Goal: Information Seeking & Learning: Learn about a topic

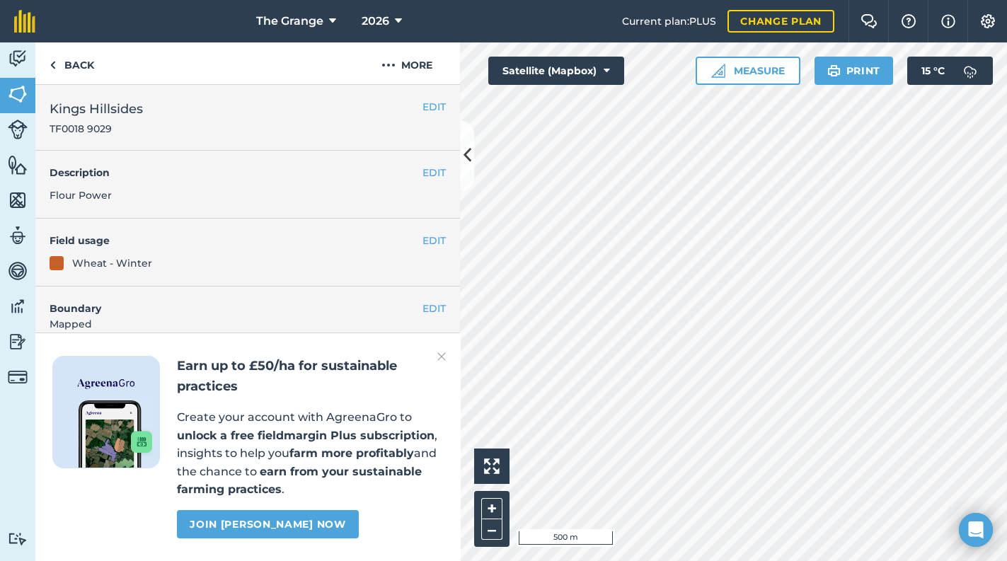
click at [433, 354] on div "Earn up to £50/ha for sustainable practices Create your account with AgreenaGro…" at bounding box center [247, 447] width 425 height 229
click at [18, 64] on img at bounding box center [18, 58] width 20 height 21
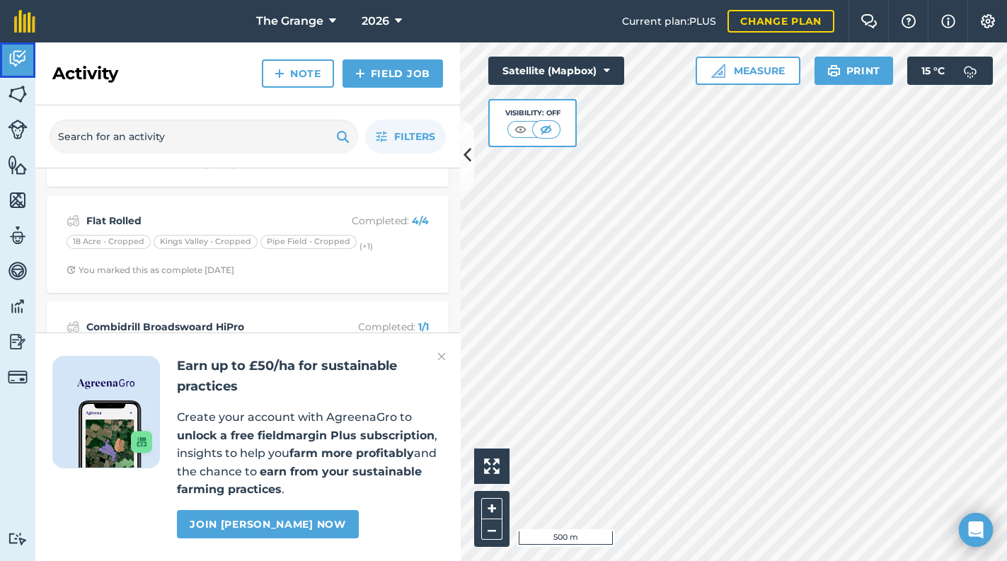
scroll to position [181, 0]
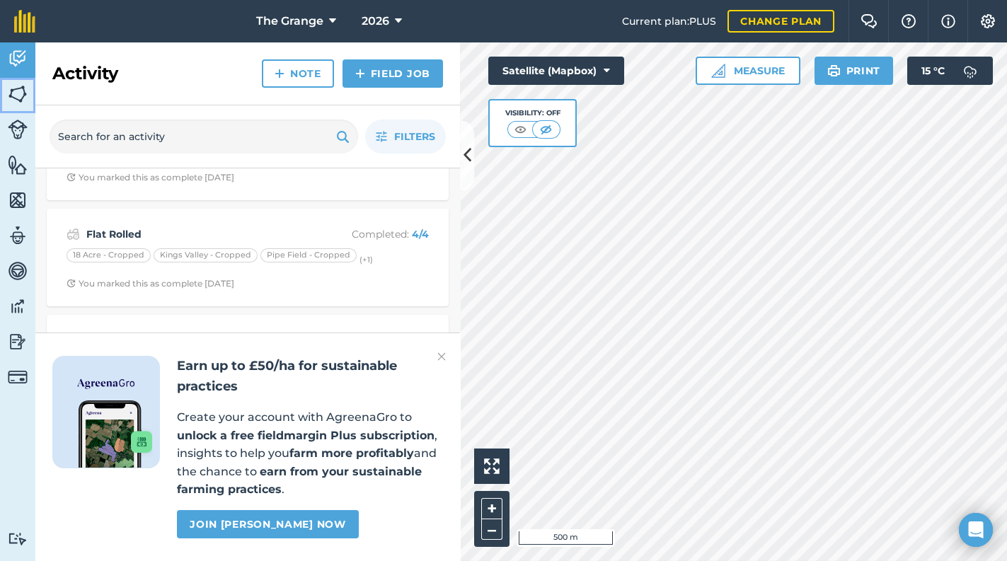
click at [16, 93] on img at bounding box center [18, 94] width 20 height 21
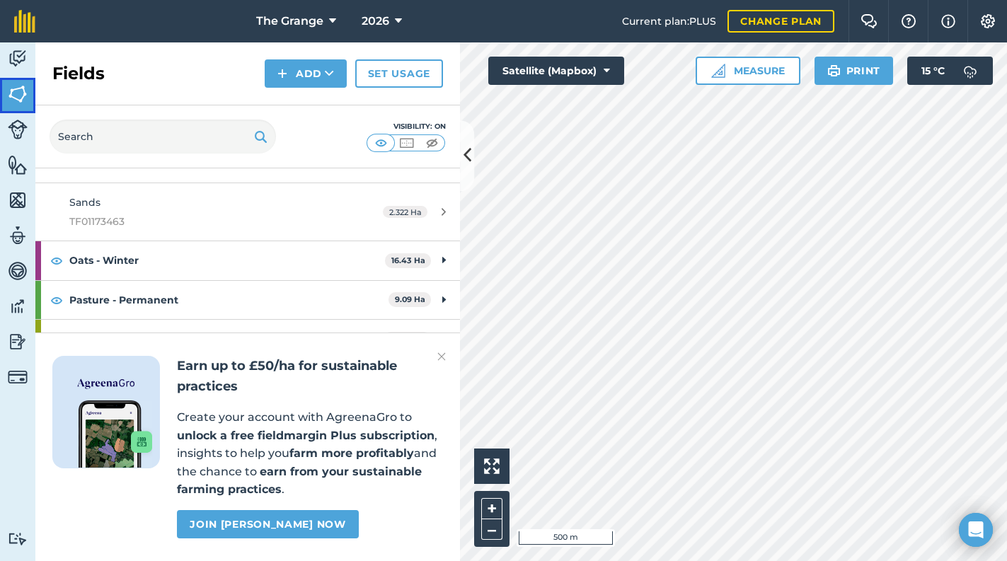
scroll to position [241, 0]
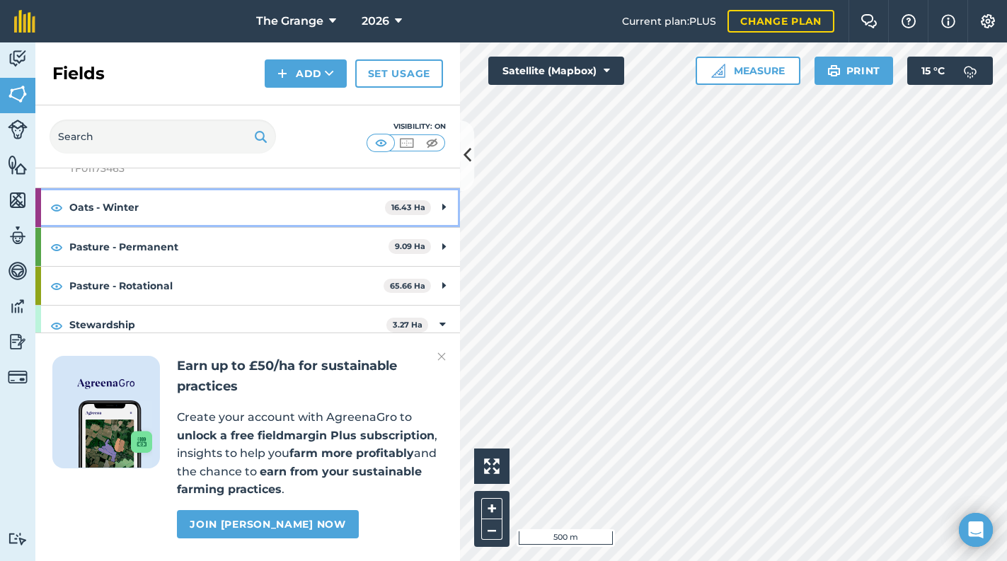
click at [433, 212] on div "Oats - Winter 16.43 Ha" at bounding box center [247, 207] width 425 height 38
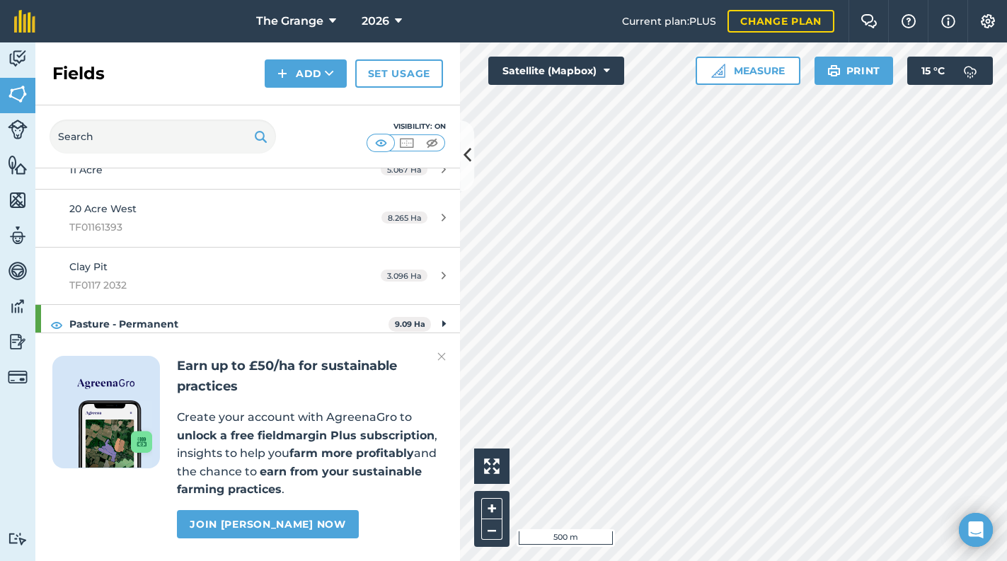
scroll to position [301, 0]
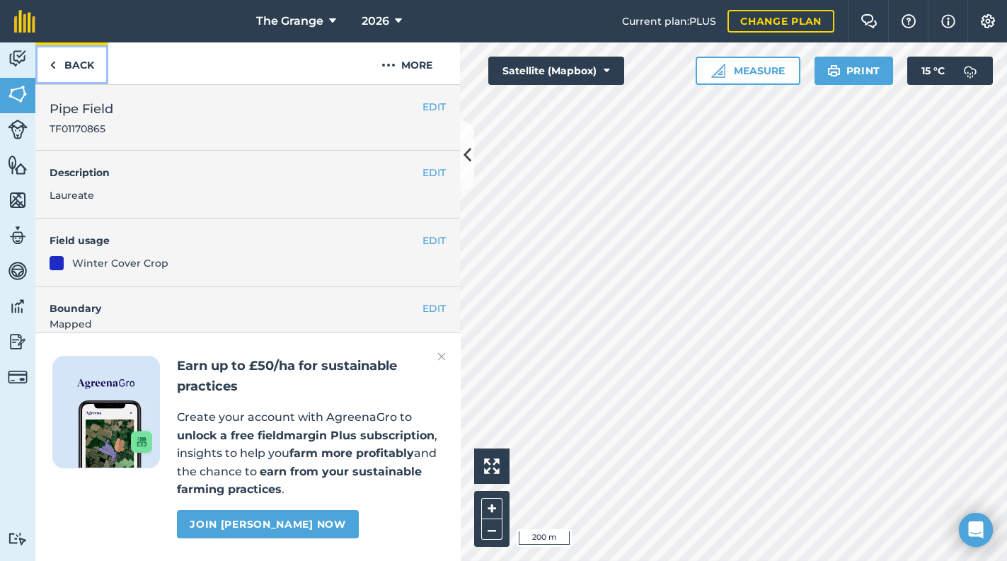
drag, startPoint x: 104, startPoint y: 71, endPoint x: 74, endPoint y: 72, distance: 29.8
click at [103, 71] on link "Back" at bounding box center [71, 63] width 73 height 42
click at [69, 65] on link "Back" at bounding box center [71, 63] width 73 height 42
click at [93, 57] on link "Back" at bounding box center [71, 63] width 73 height 42
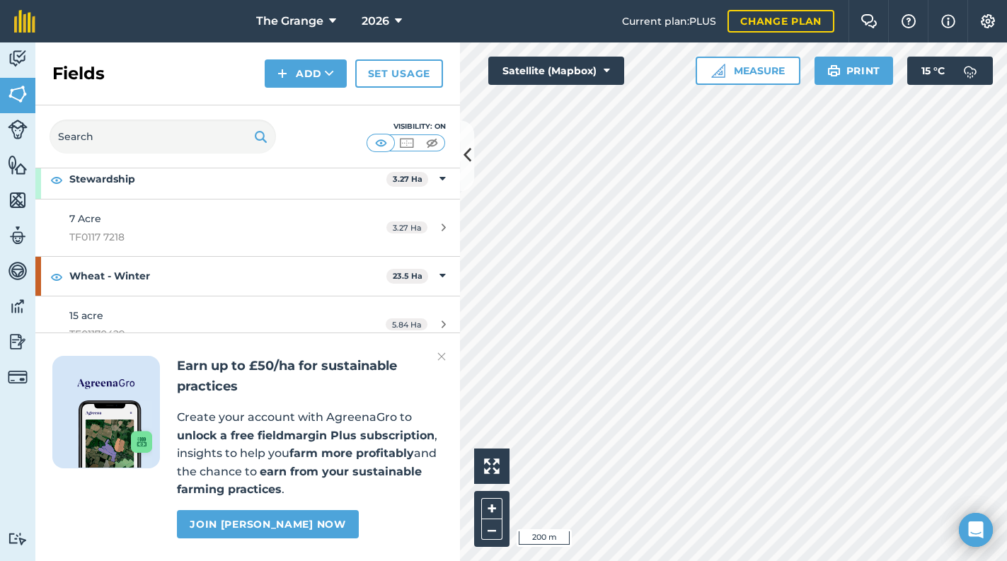
scroll to position [583, 0]
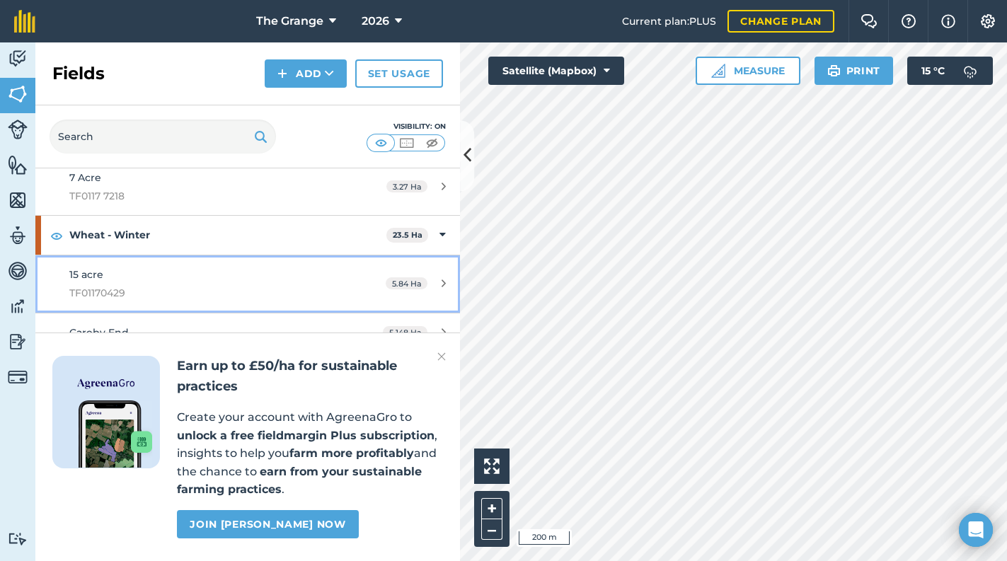
click at [222, 273] on div "15 acre TF01170429" at bounding box center [202, 284] width 266 height 35
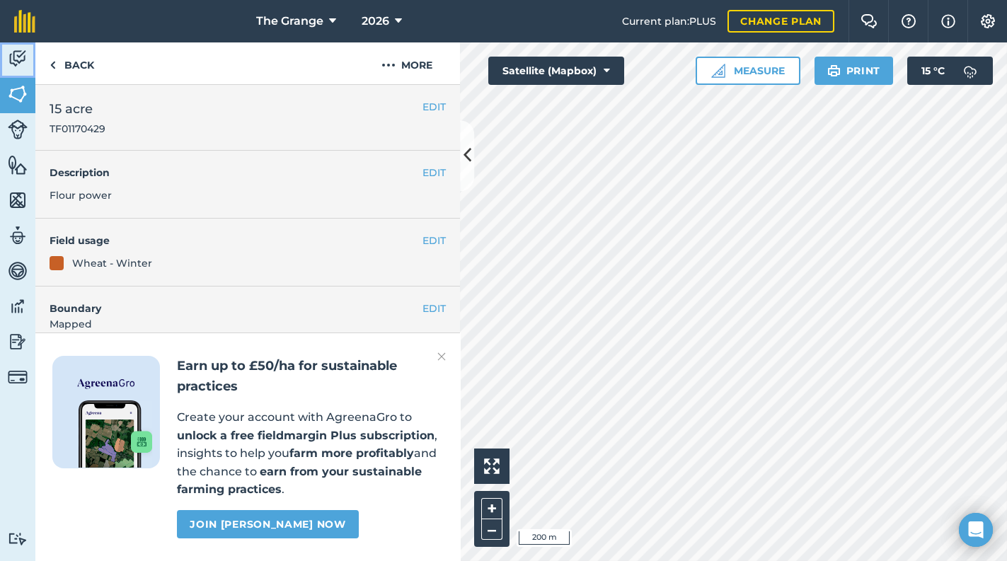
click at [11, 61] on img at bounding box center [18, 58] width 20 height 21
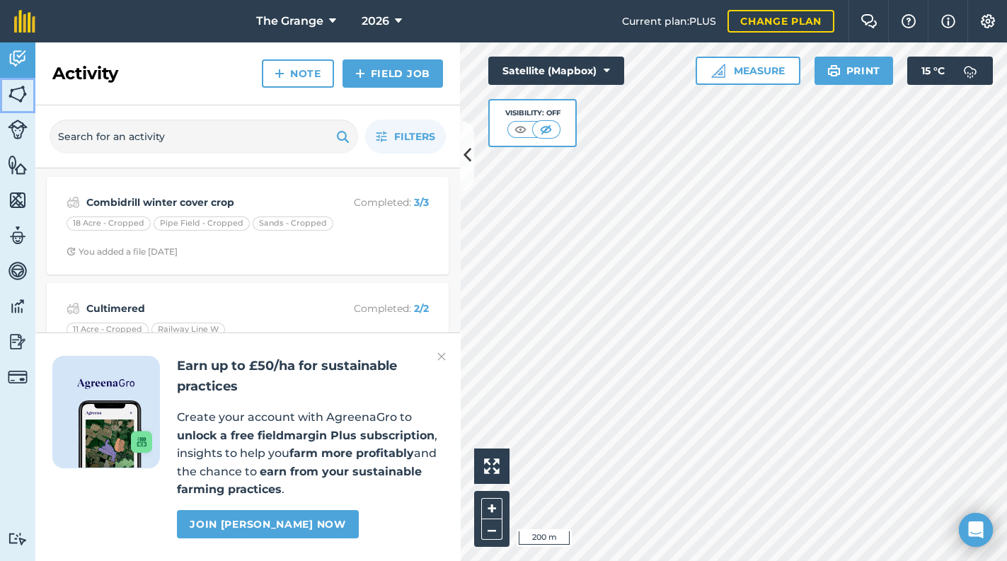
click at [13, 97] on img at bounding box center [18, 94] width 20 height 21
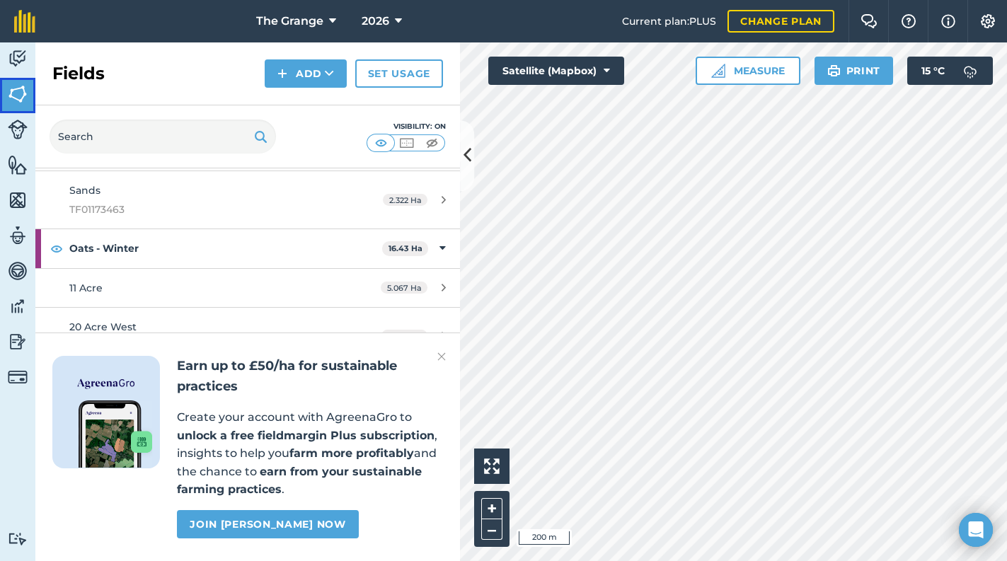
scroll to position [241, 0]
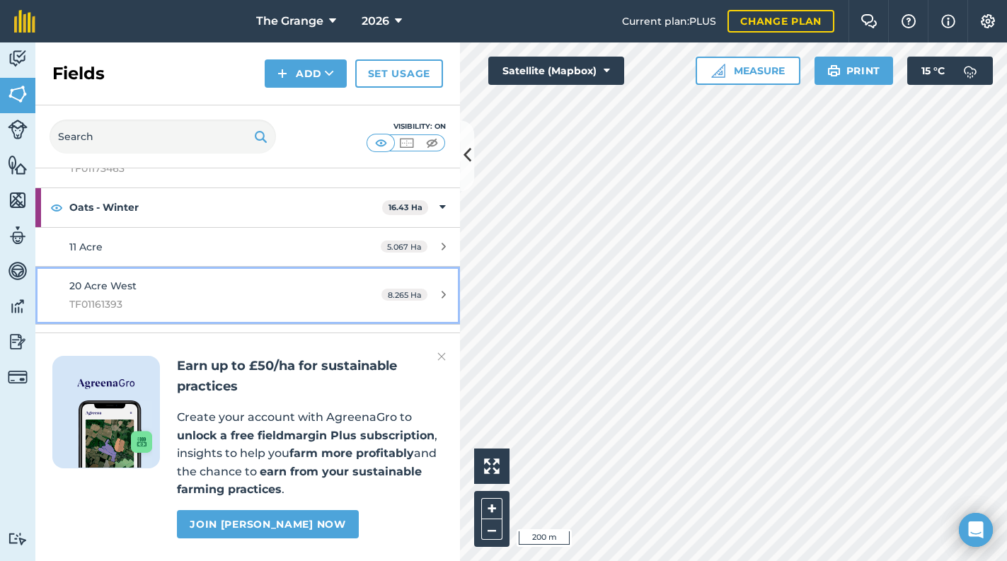
click at [141, 293] on div "20 Acre West TF01161393" at bounding box center [202, 295] width 266 height 35
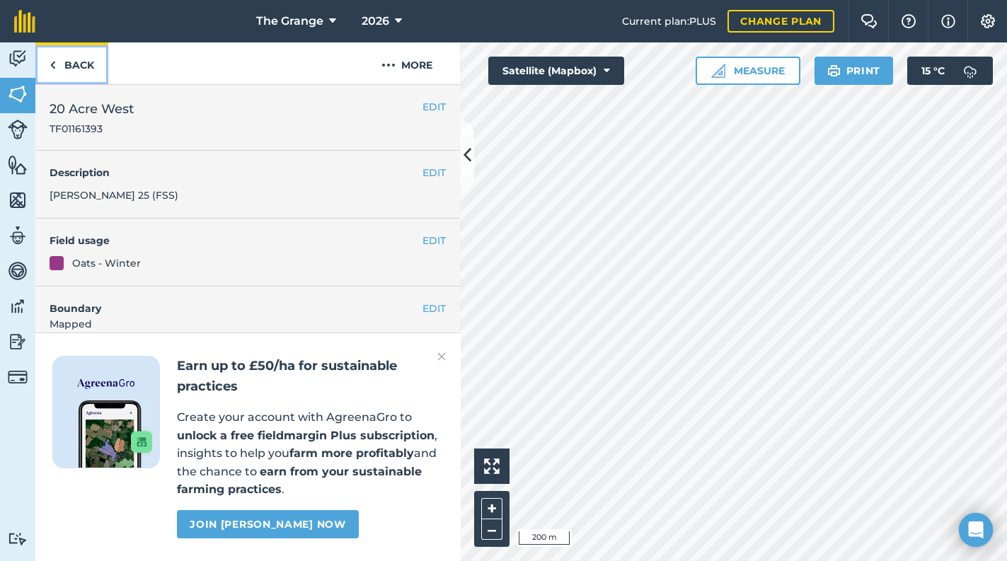
click at [52, 68] on img at bounding box center [53, 65] width 6 height 17
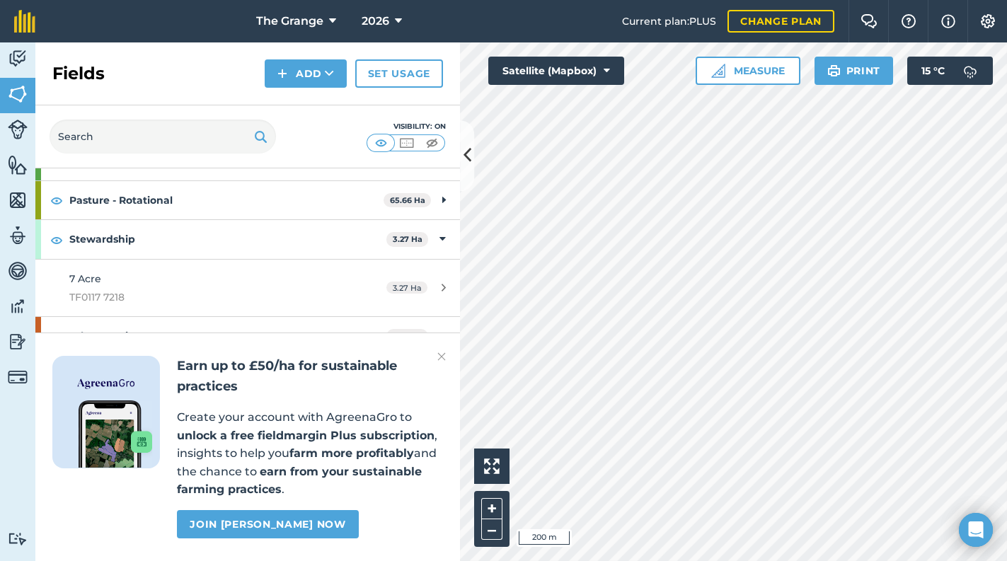
scroll to position [583, 0]
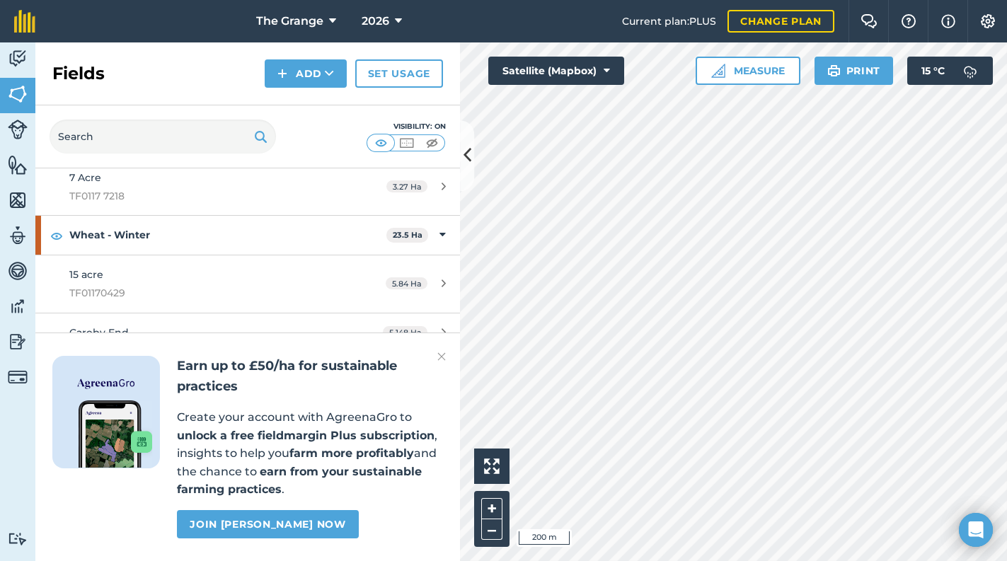
click at [440, 352] on img at bounding box center [442, 356] width 8 height 17
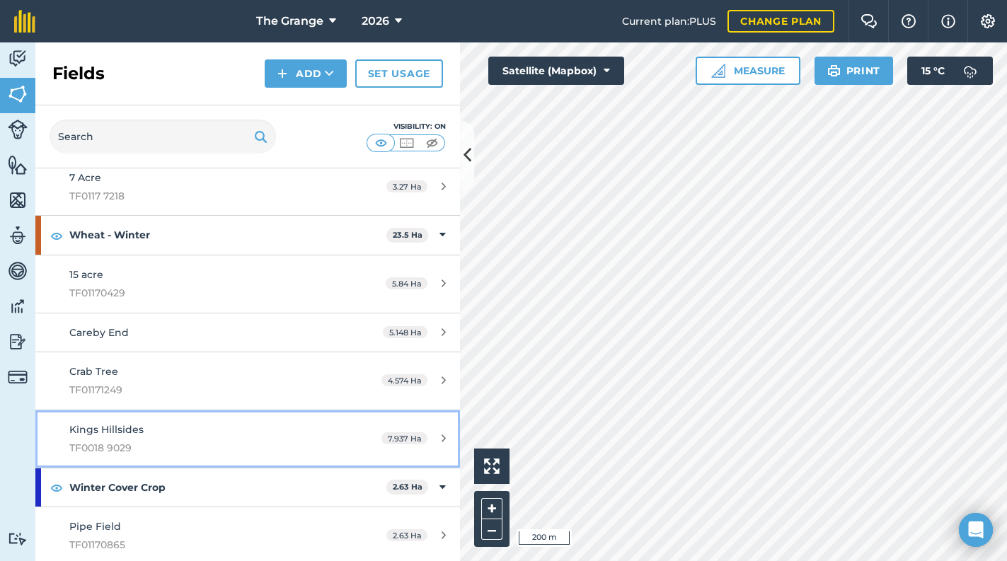
click at [164, 440] on span "TF0018 9029" at bounding box center [202, 448] width 266 height 16
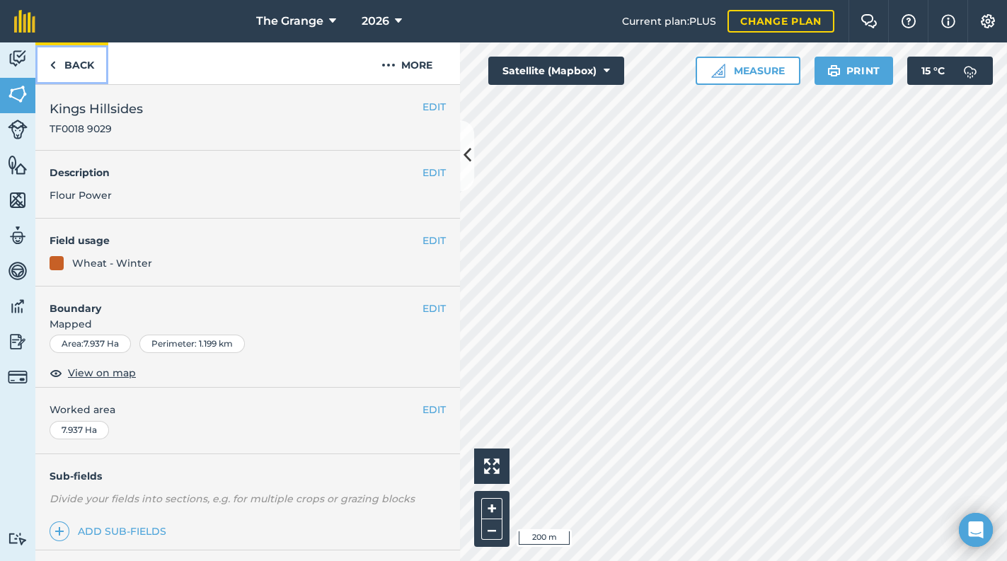
click at [56, 59] on link "Back" at bounding box center [71, 63] width 73 height 42
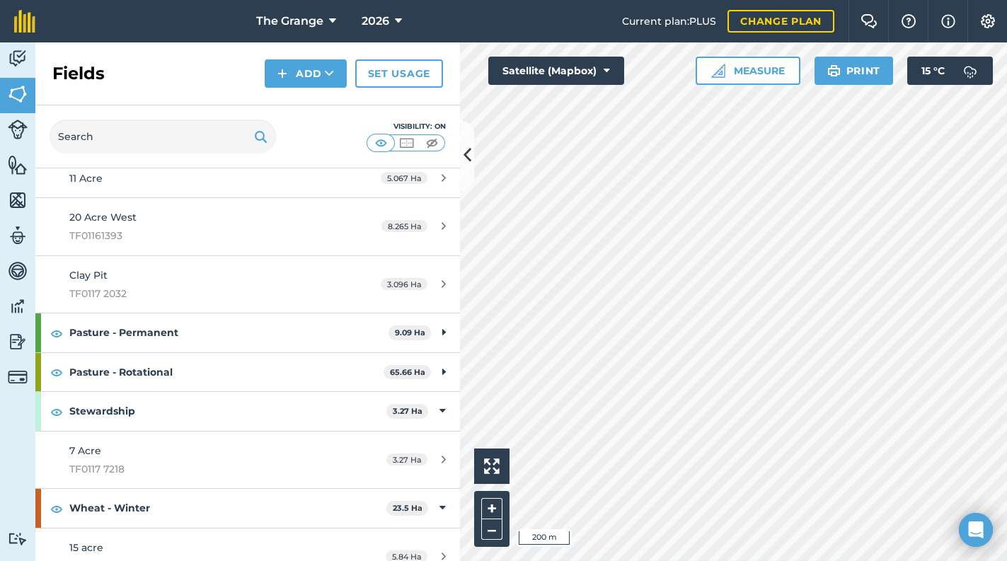
scroll to position [542, 0]
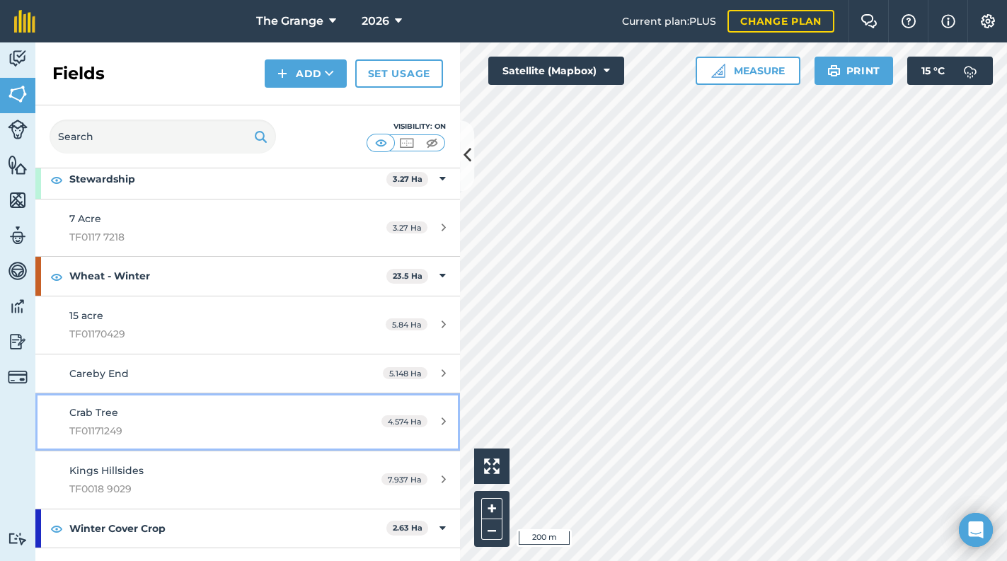
click at [129, 429] on span "TF01171249" at bounding box center [202, 431] width 266 height 16
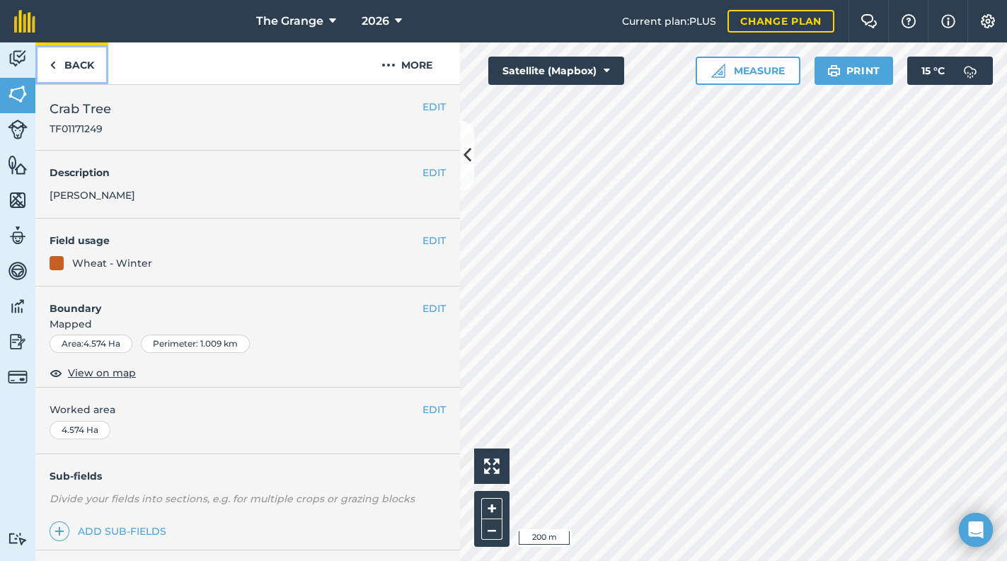
click at [65, 67] on link "Back" at bounding box center [71, 63] width 73 height 42
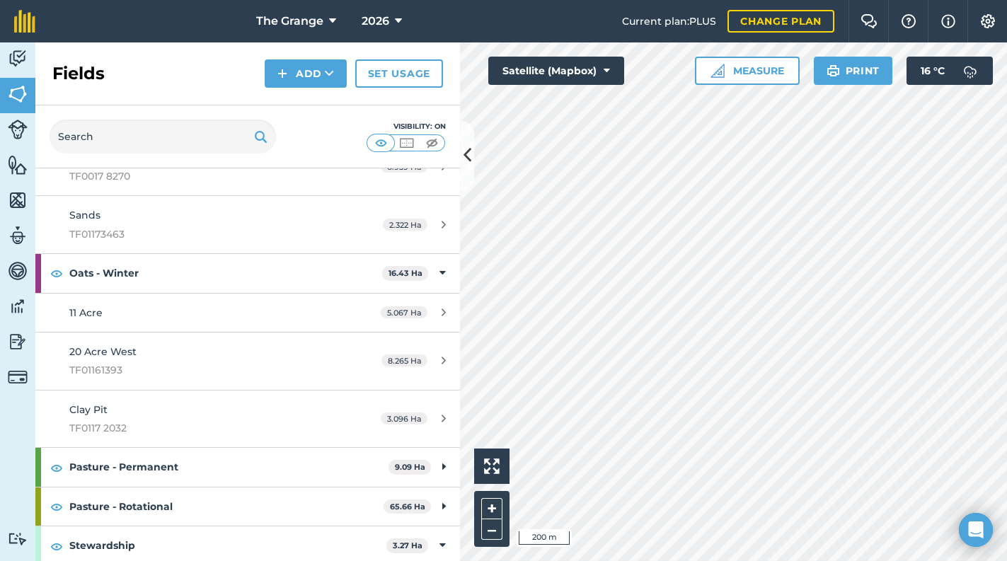
scroll to position [161, 0]
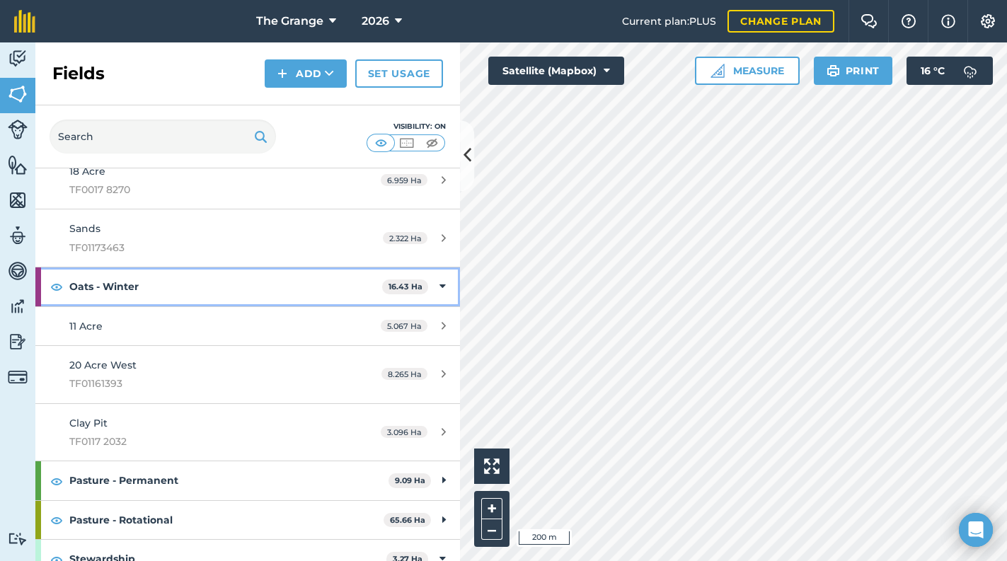
click at [357, 288] on strong "Oats - Winter" at bounding box center [225, 287] width 313 height 38
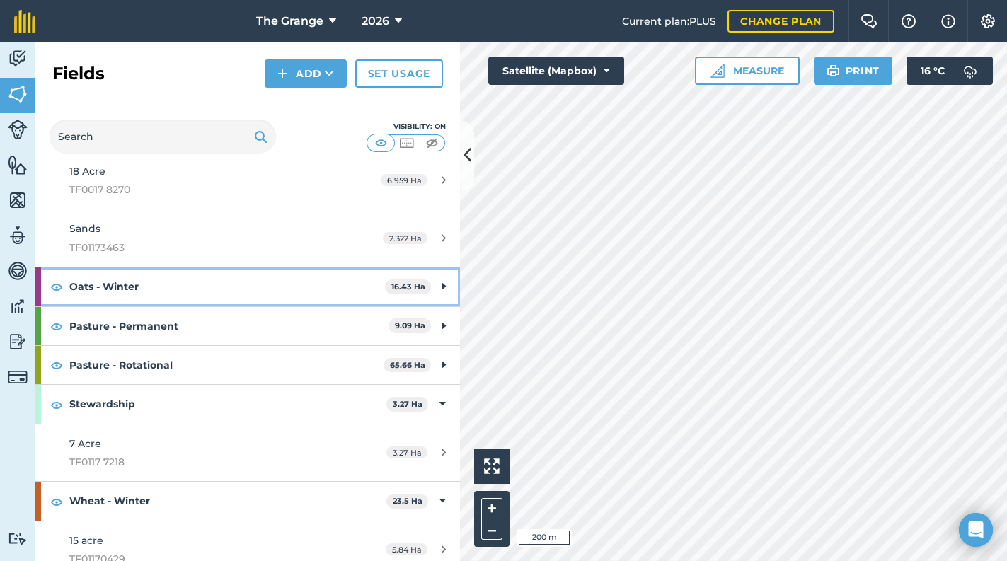
click at [430, 282] on div "Oats - Winter 16.43 Ha" at bounding box center [247, 287] width 425 height 38
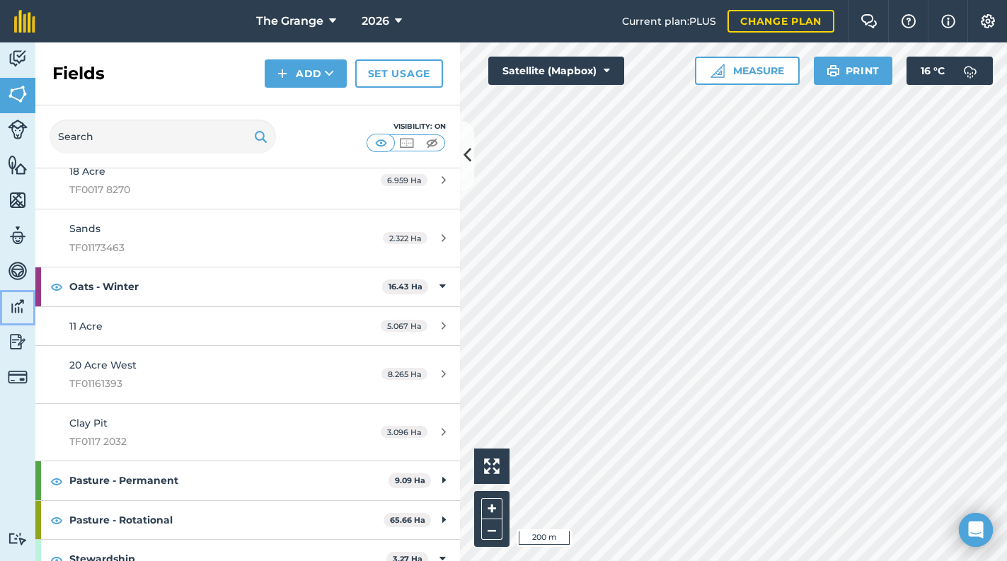
click at [15, 311] on img at bounding box center [18, 306] width 20 height 21
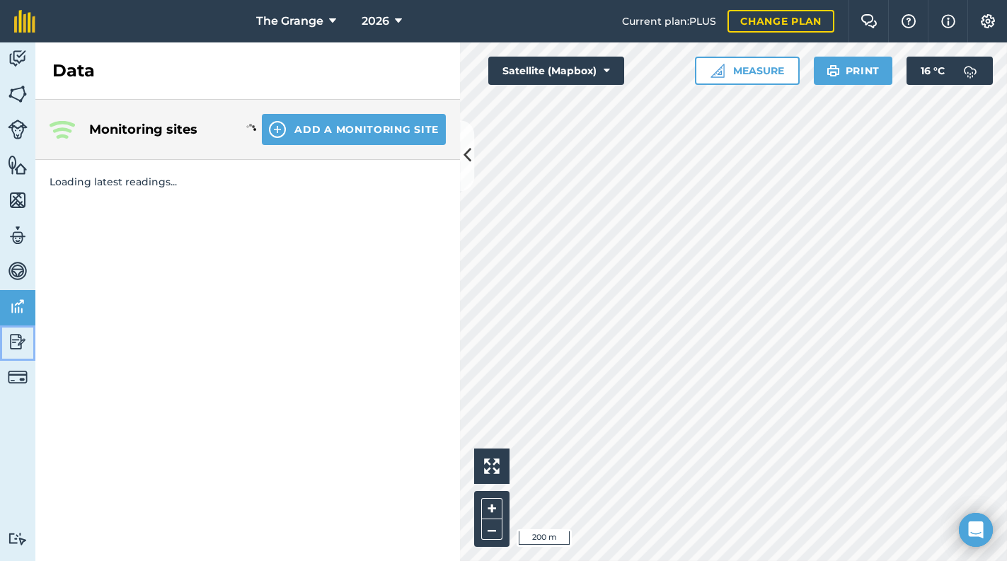
click at [17, 342] on img at bounding box center [18, 341] width 20 height 21
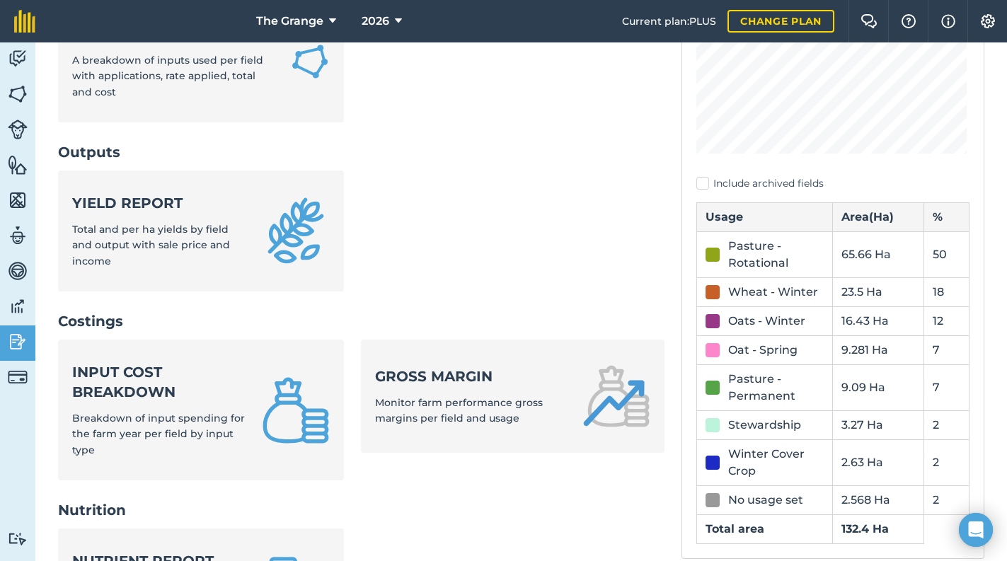
scroll to position [301, 0]
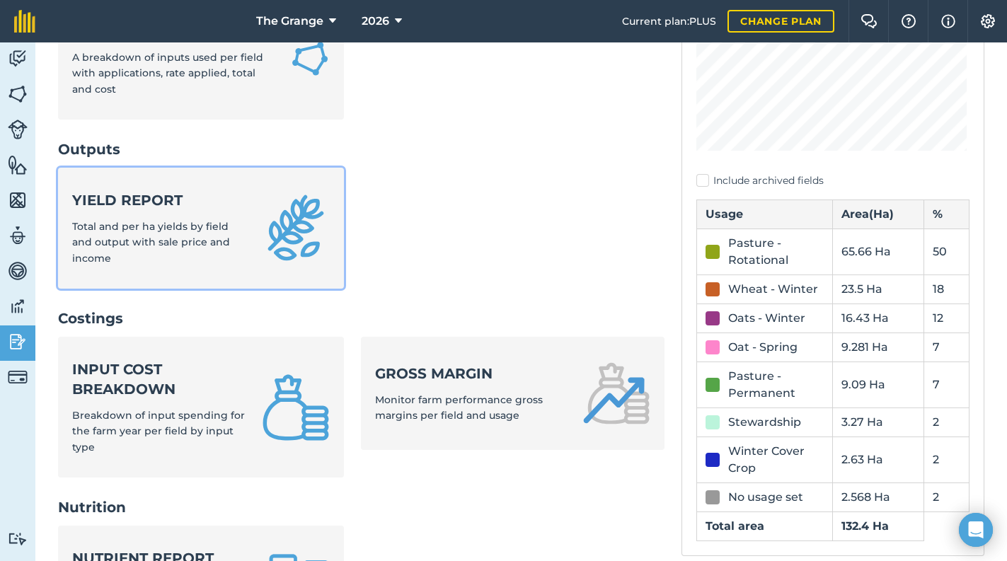
click at [204, 201] on strong "Yield report" at bounding box center [158, 200] width 173 height 20
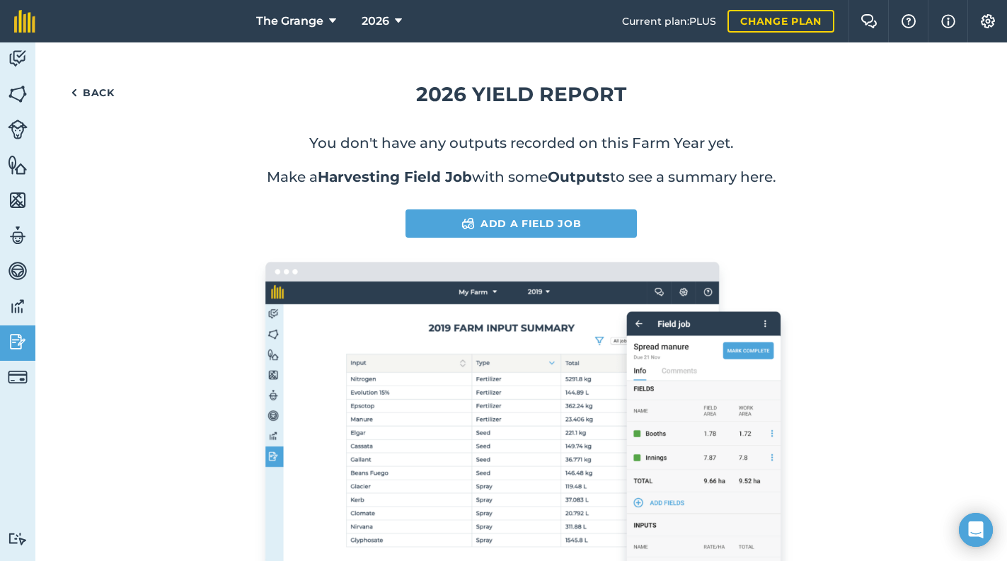
drag, startPoint x: 133, startPoint y: 157, endPoint x: 125, endPoint y: 142, distance: 16.8
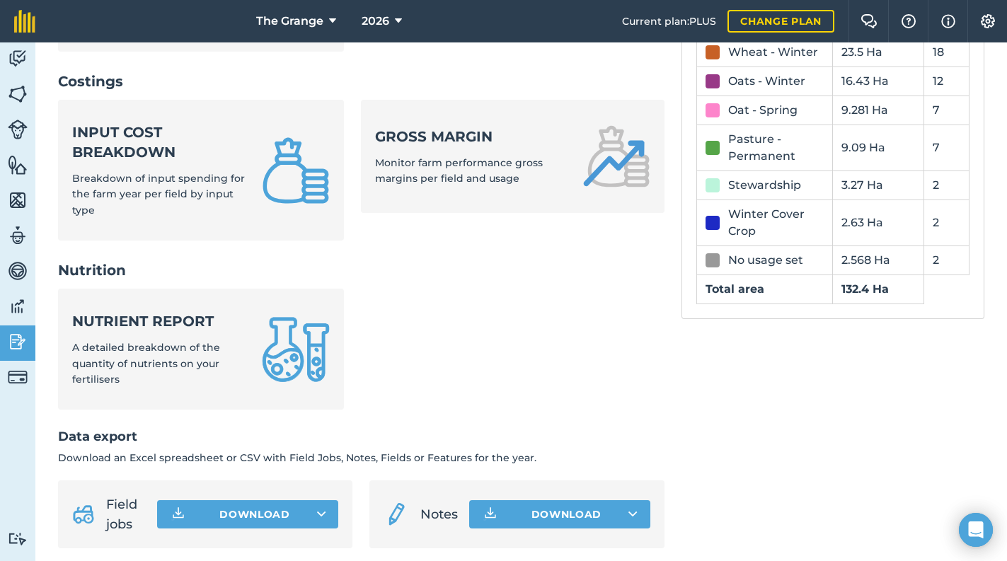
scroll to position [361, 0]
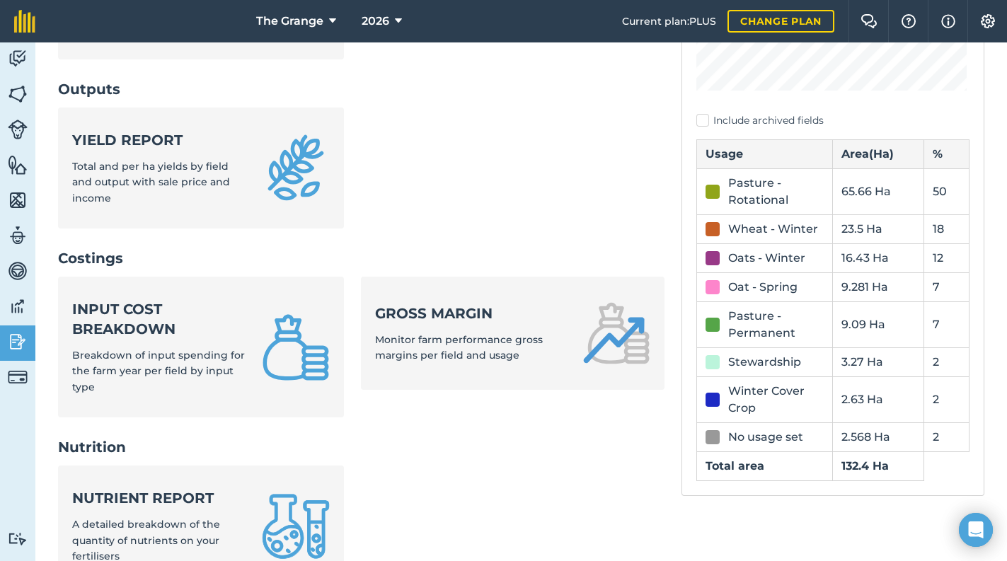
click at [777, 185] on div "Pasture - Rotational" at bounding box center [777, 192] width 96 height 34
click at [762, 186] on div "Pasture - Rotational" at bounding box center [777, 192] width 96 height 34
click at [22, 314] on img at bounding box center [18, 306] width 20 height 21
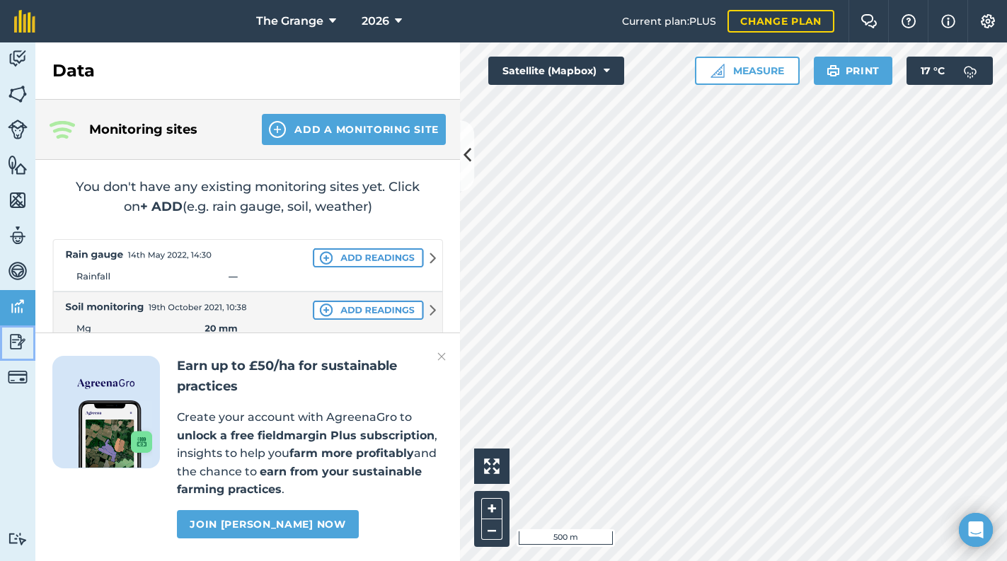
click at [6, 336] on link "Reporting" at bounding box center [17, 343] width 35 height 35
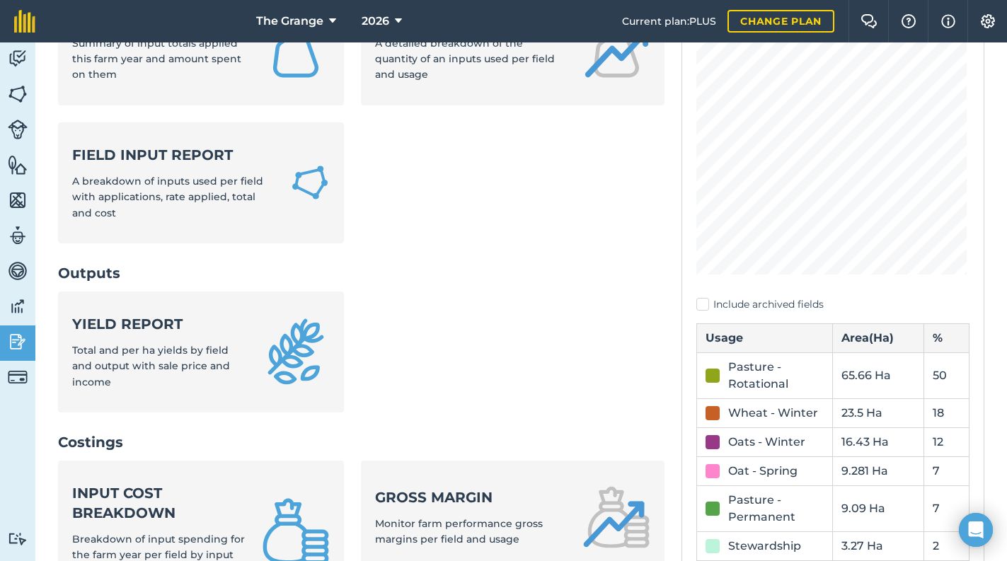
scroll to position [181, 0]
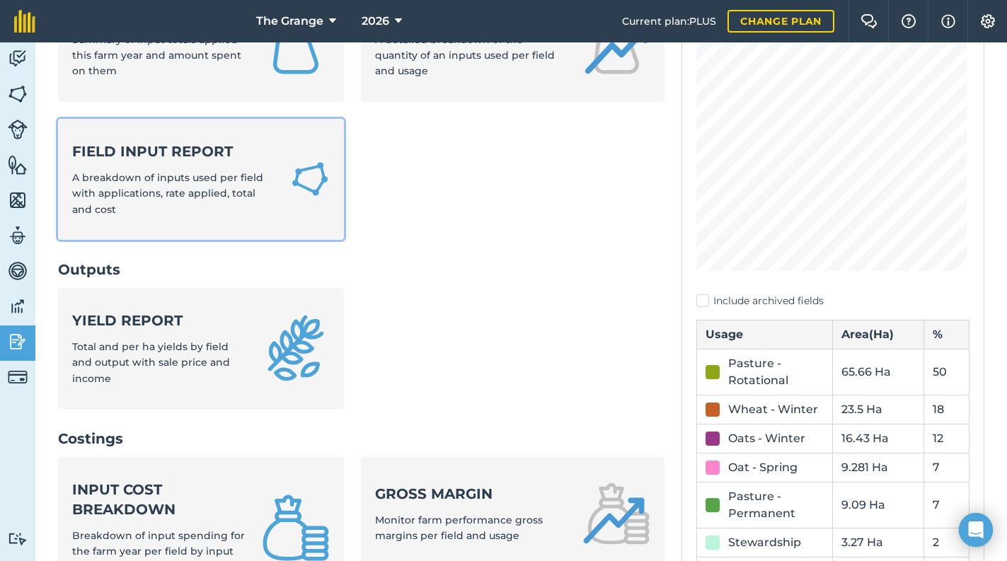
click at [148, 163] on div "Field Input Report A breakdown of inputs used per field with applications, rate…" at bounding box center [172, 180] width 201 height 76
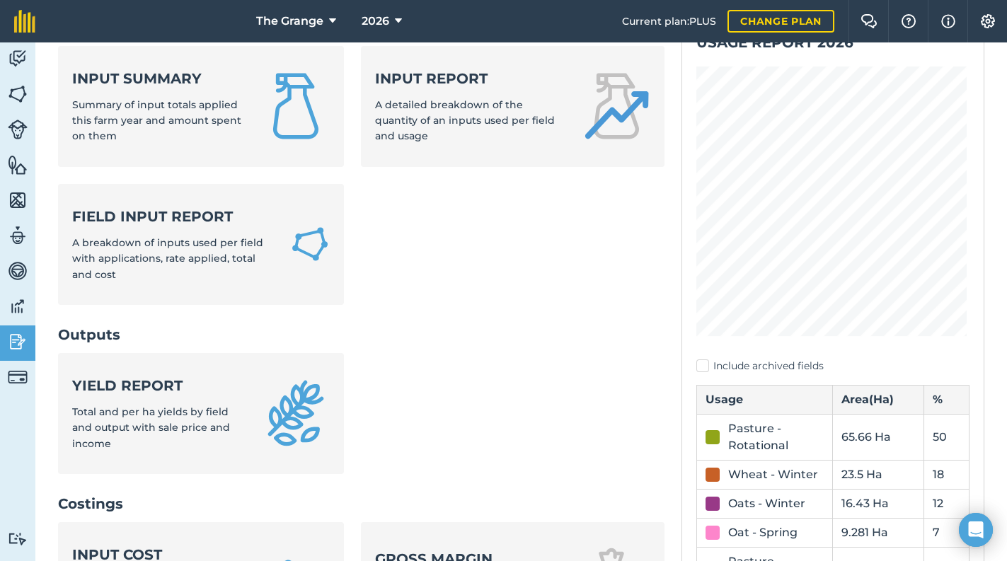
scroll to position [120, 0]
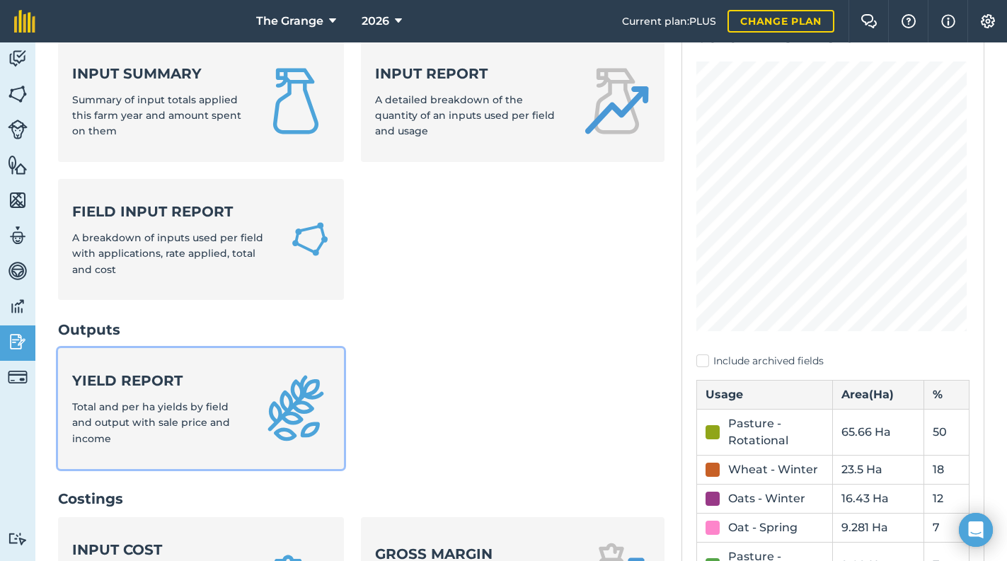
click at [208, 407] on span "Total and per ha yields by field and output with sale price and income" at bounding box center [151, 423] width 158 height 45
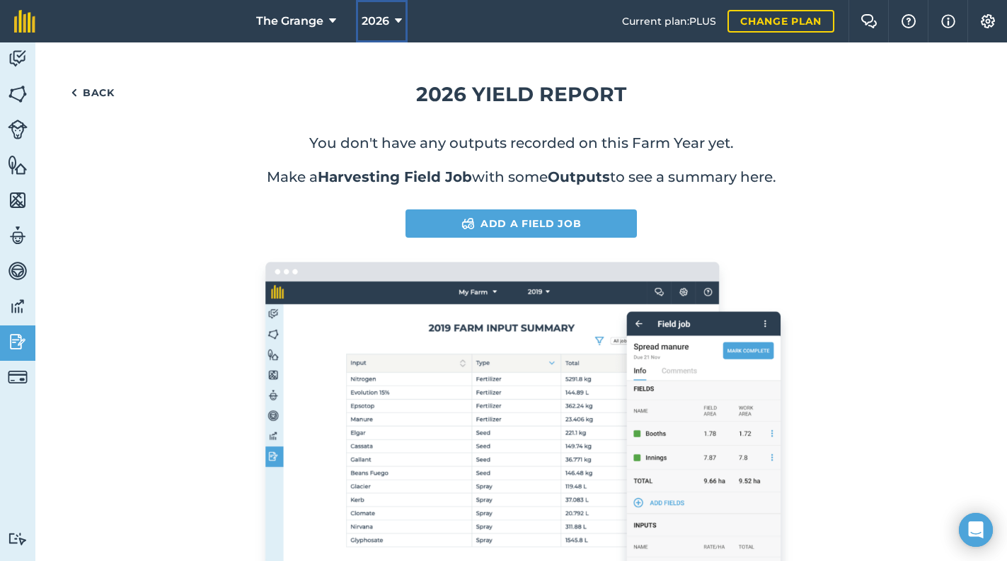
click at [388, 25] on span "2026" at bounding box center [376, 21] width 28 height 17
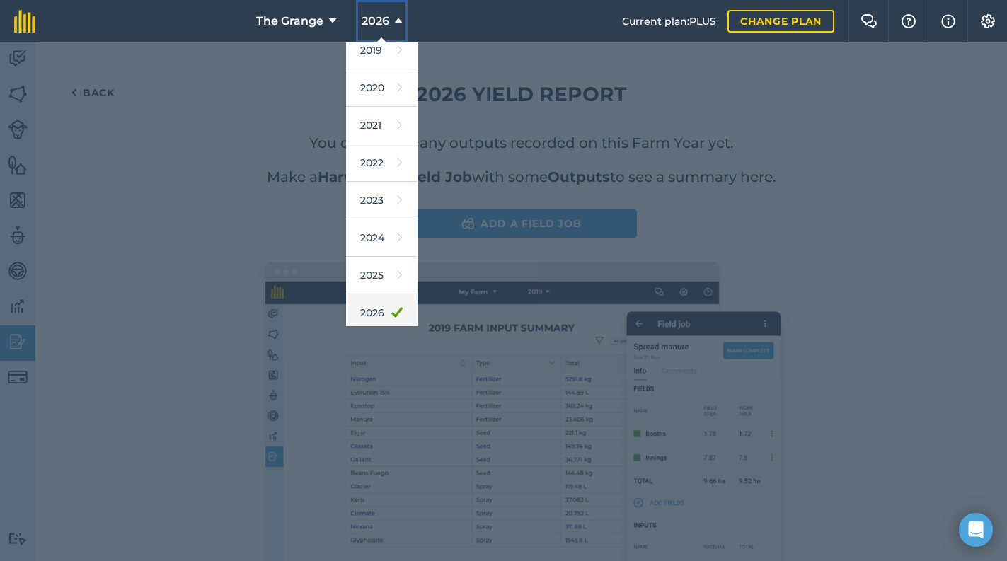
scroll to position [128, 0]
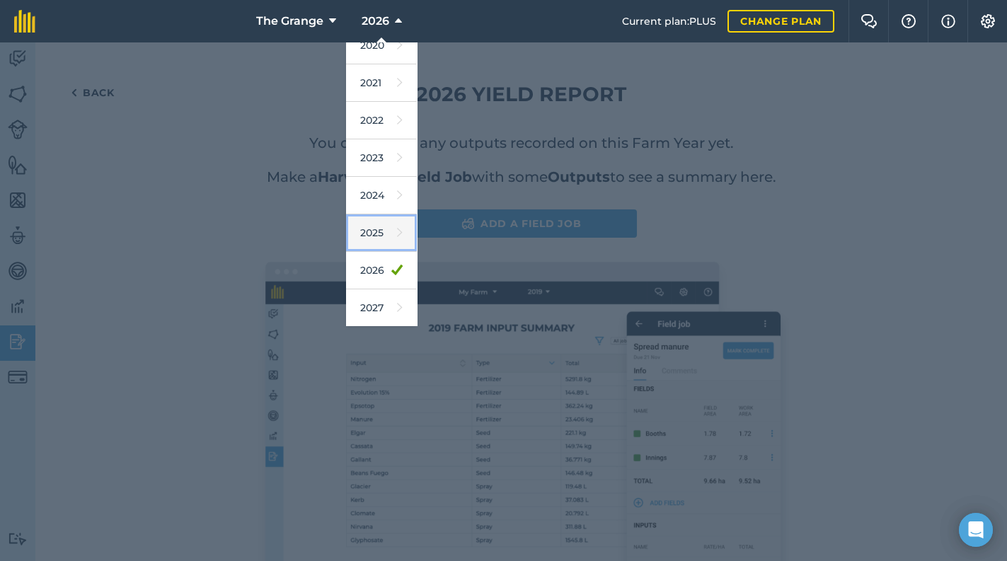
click at [371, 222] on link "2025" at bounding box center [381, 234] width 71 height 38
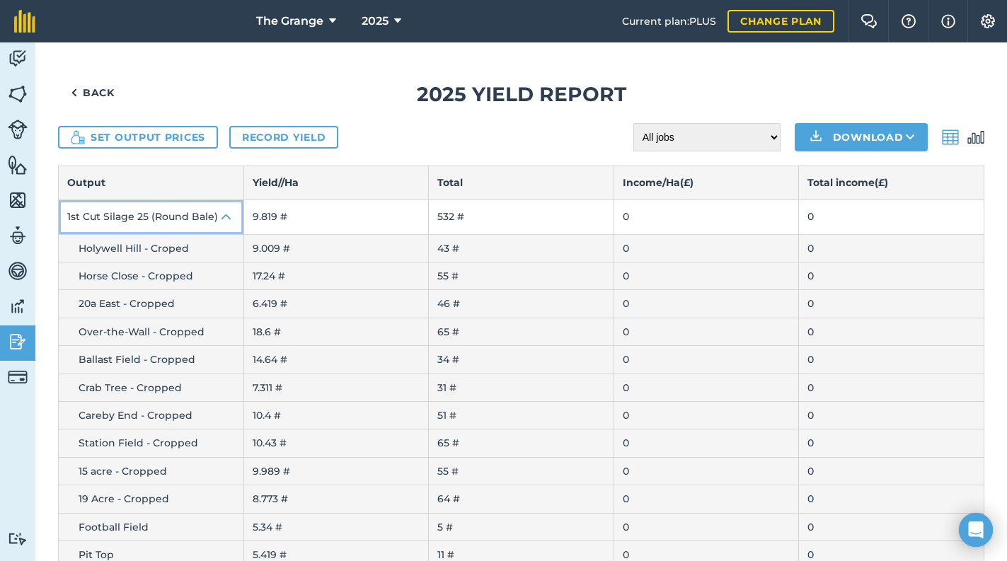
click at [219, 215] on img at bounding box center [226, 217] width 17 height 17
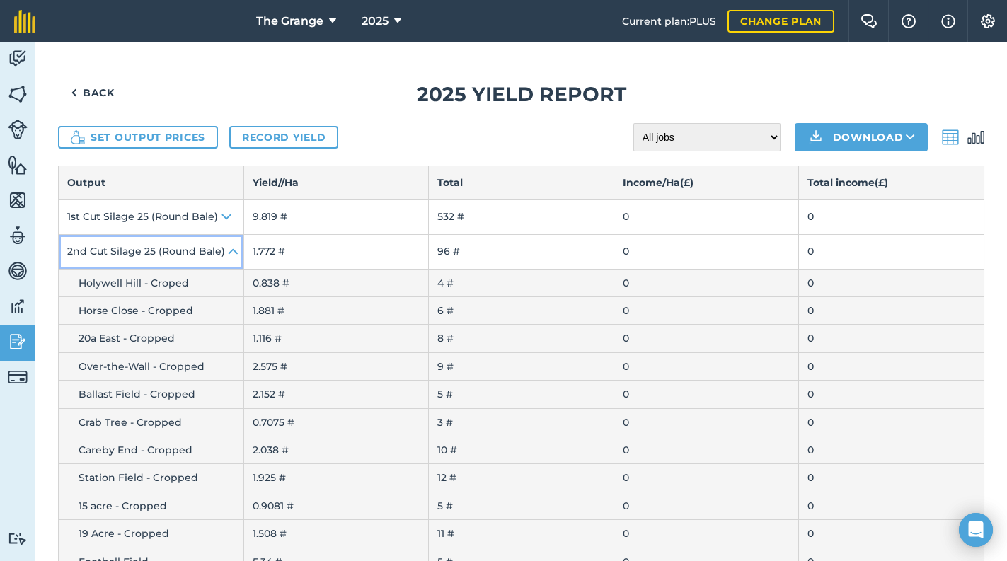
click at [220, 253] on button "2nd Cut Silage 25 (Round Bale)" at bounding box center [151, 252] width 185 height 34
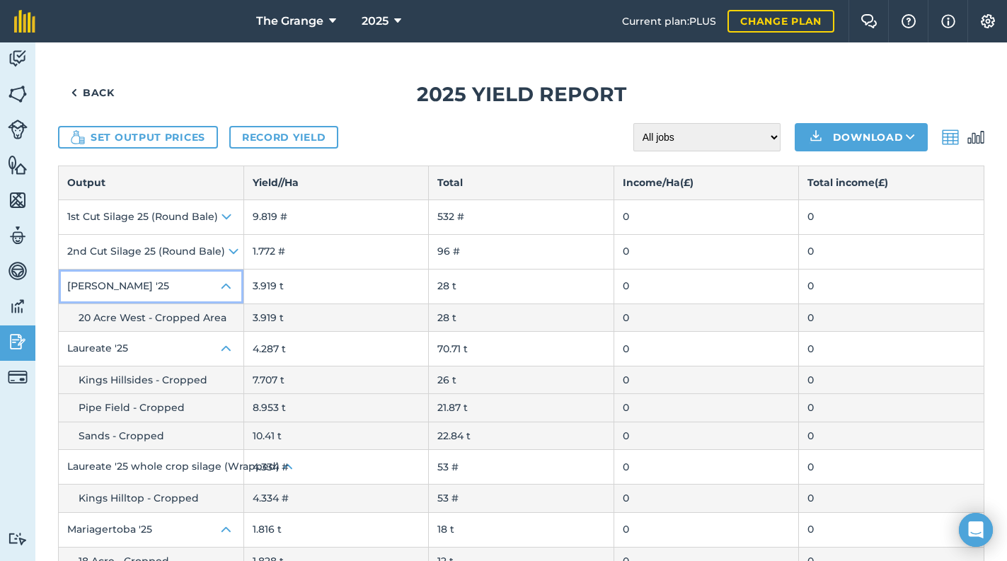
click at [227, 294] on img at bounding box center [226, 286] width 17 height 17
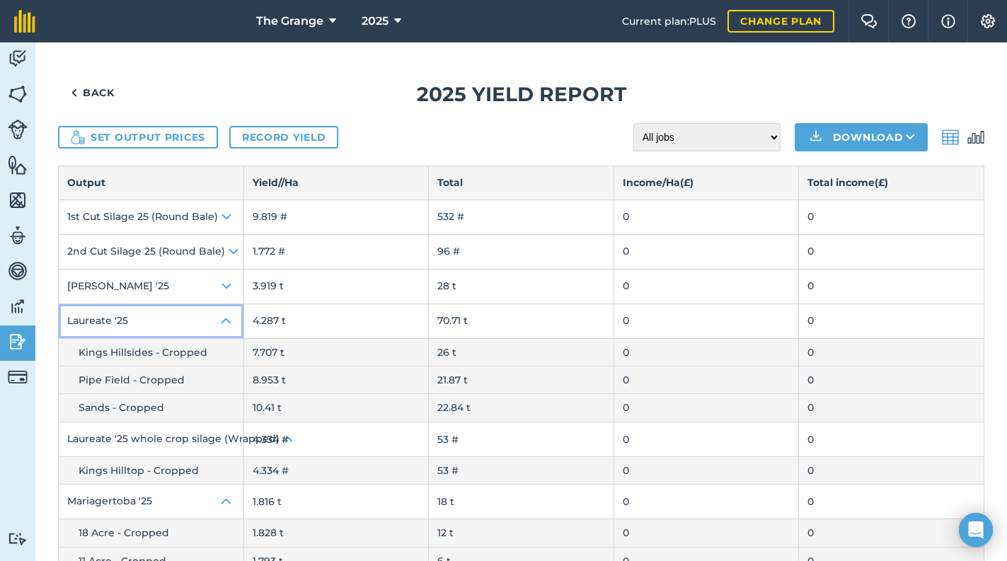
drag, startPoint x: 227, startPoint y: 304, endPoint x: 226, endPoint y: 314, distance: 9.2
click at [227, 305] on button "Laureate '25" at bounding box center [151, 321] width 185 height 34
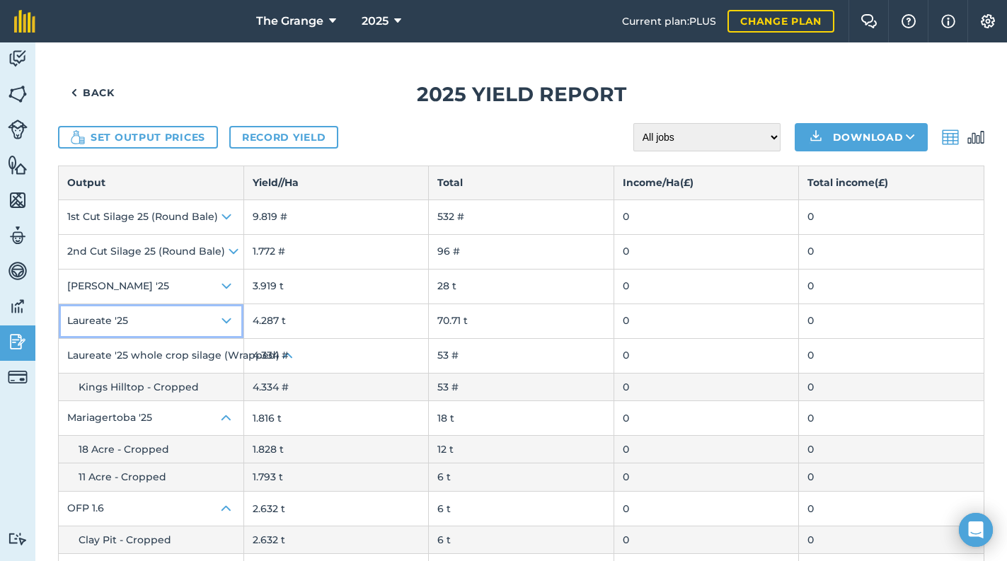
drag, startPoint x: 222, startPoint y: 316, endPoint x: 224, endPoint y: 333, distance: 16.4
click at [222, 317] on img at bounding box center [226, 321] width 17 height 17
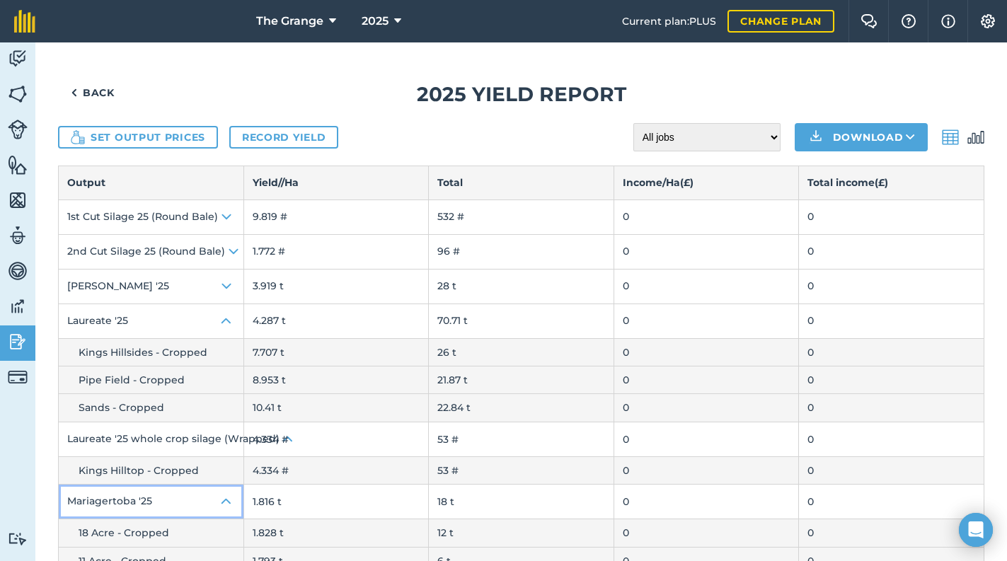
click at [222, 501] on img at bounding box center [226, 501] width 17 height 17
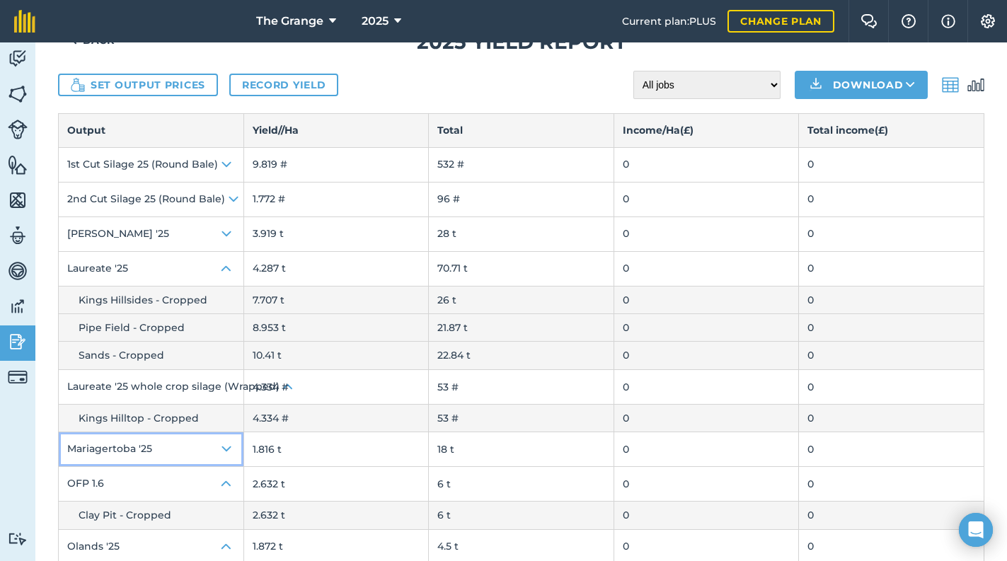
scroll to position [120, 0]
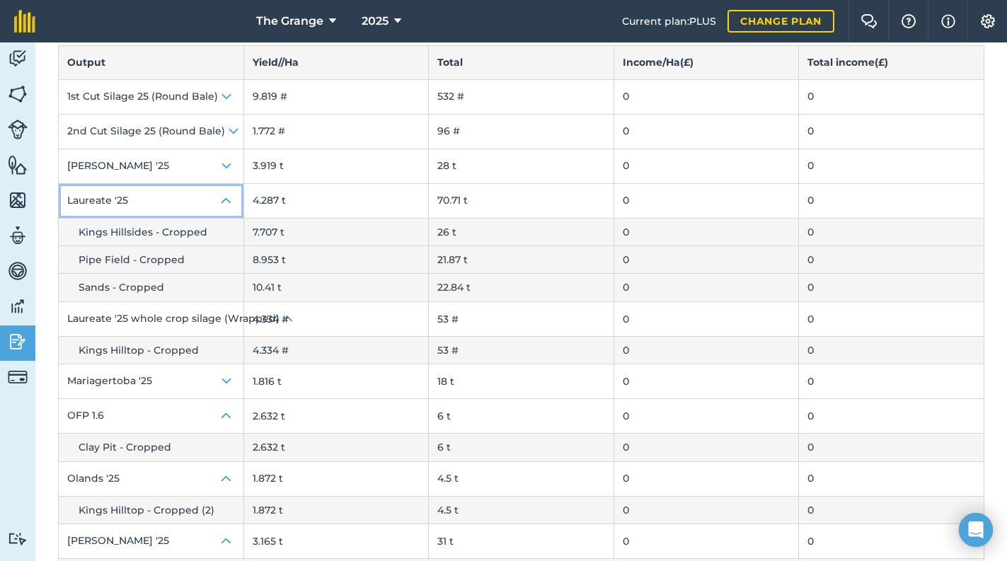
click at [225, 204] on img at bounding box center [226, 201] width 17 height 17
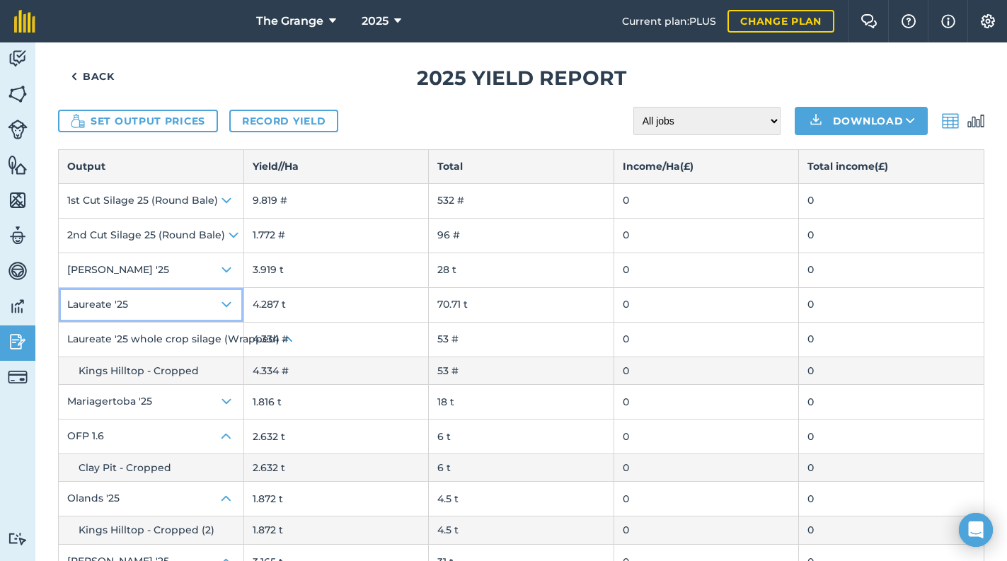
scroll to position [0, 0]
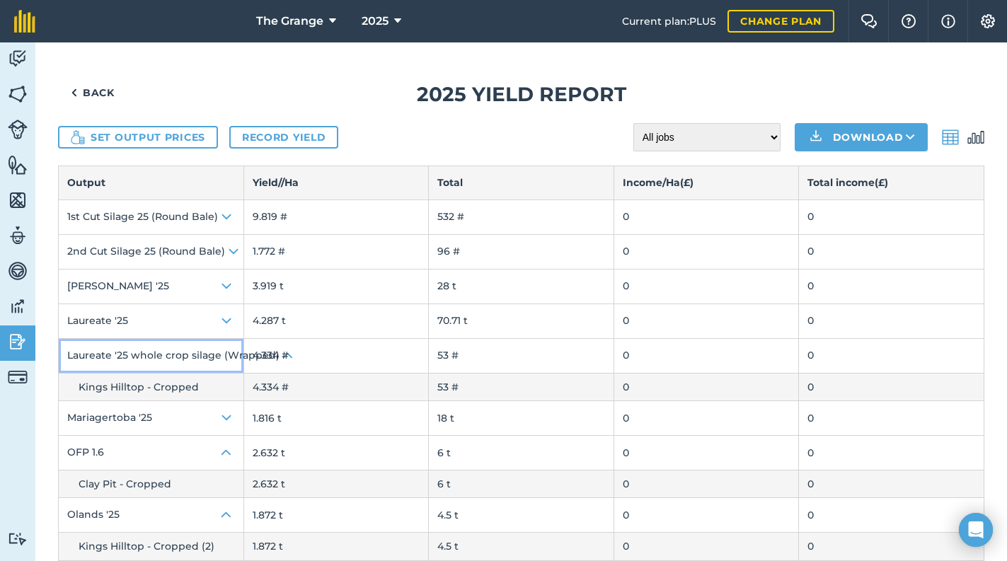
click at [196, 357] on button "Laureate '25 whole crop silage (Wrapped)" at bounding box center [151, 356] width 185 height 34
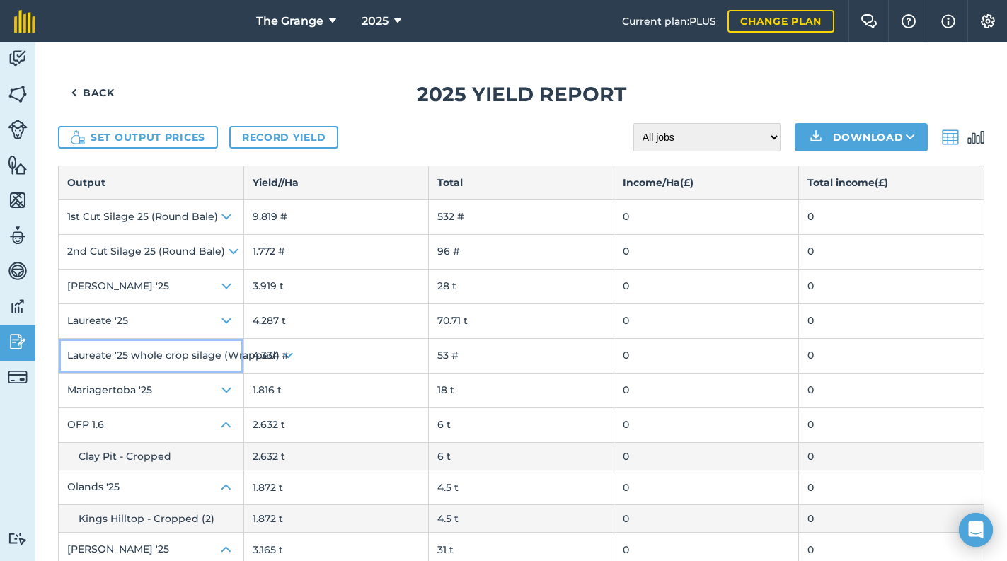
click at [196, 358] on button "Laureate '25 whole crop silage (Wrapped)" at bounding box center [151, 356] width 185 height 34
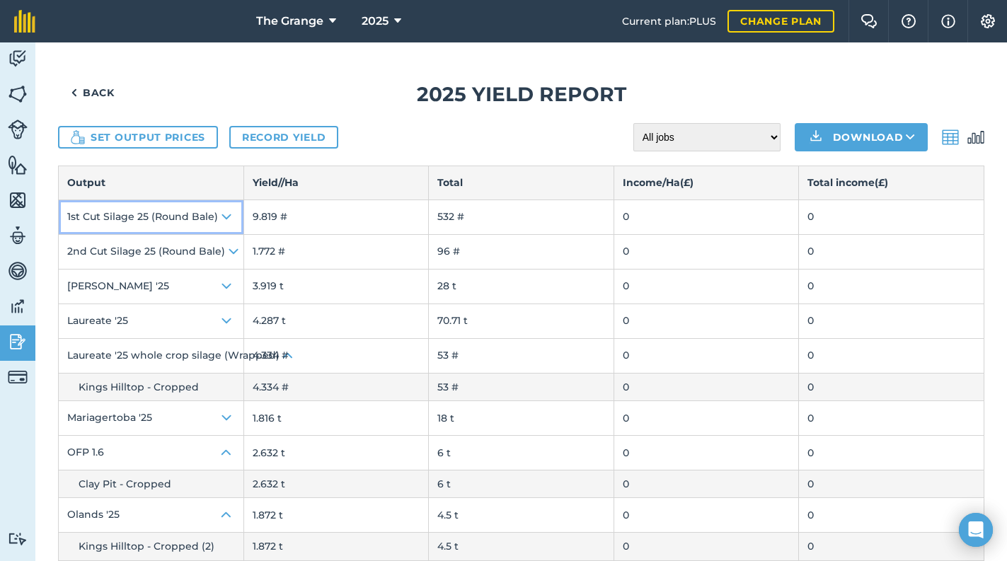
click at [221, 219] on img at bounding box center [226, 217] width 17 height 17
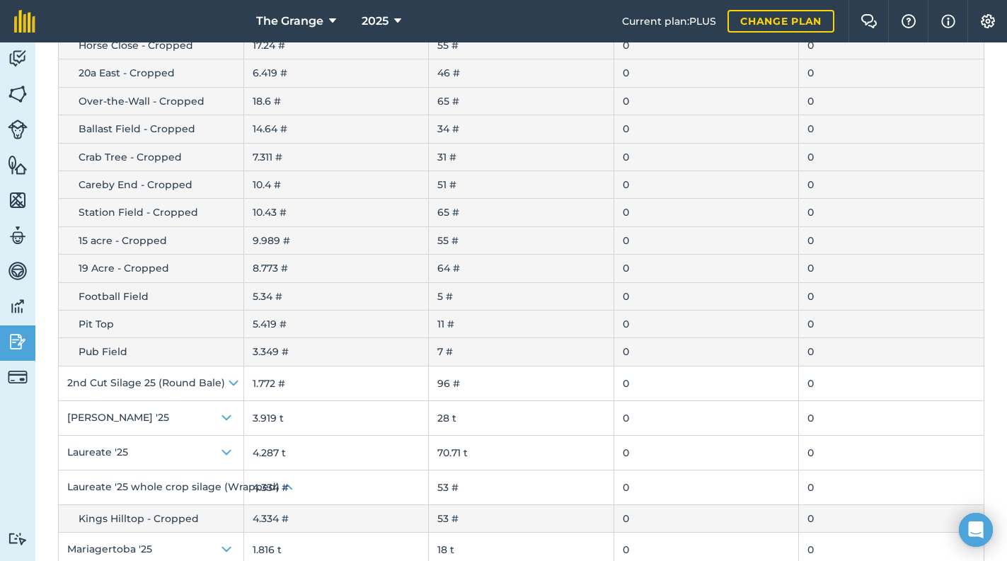
scroll to position [241, 0]
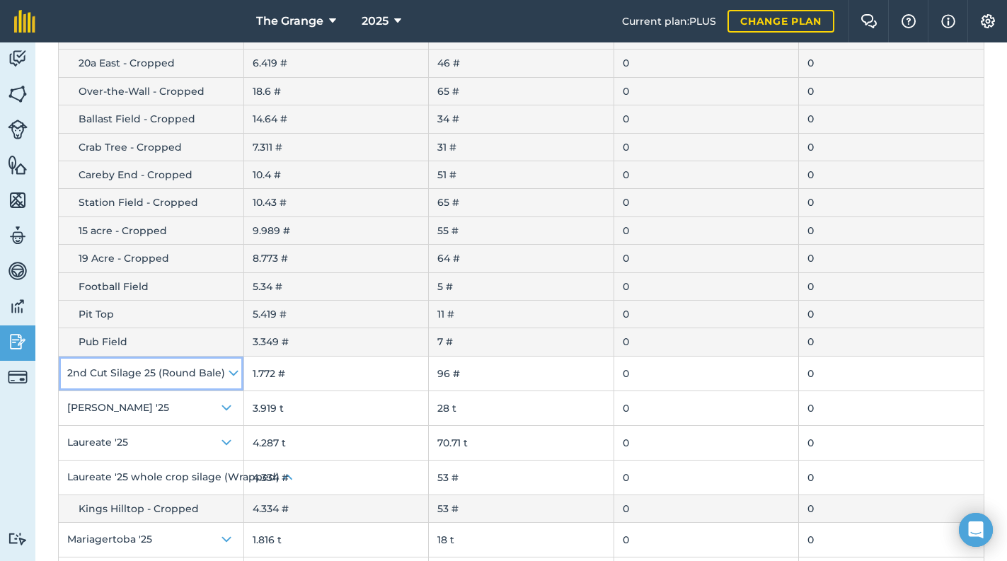
click at [226, 361] on button "2nd Cut Silage 25 (Round Bale)" at bounding box center [151, 374] width 185 height 34
